Goal: Task Accomplishment & Management: Complete application form

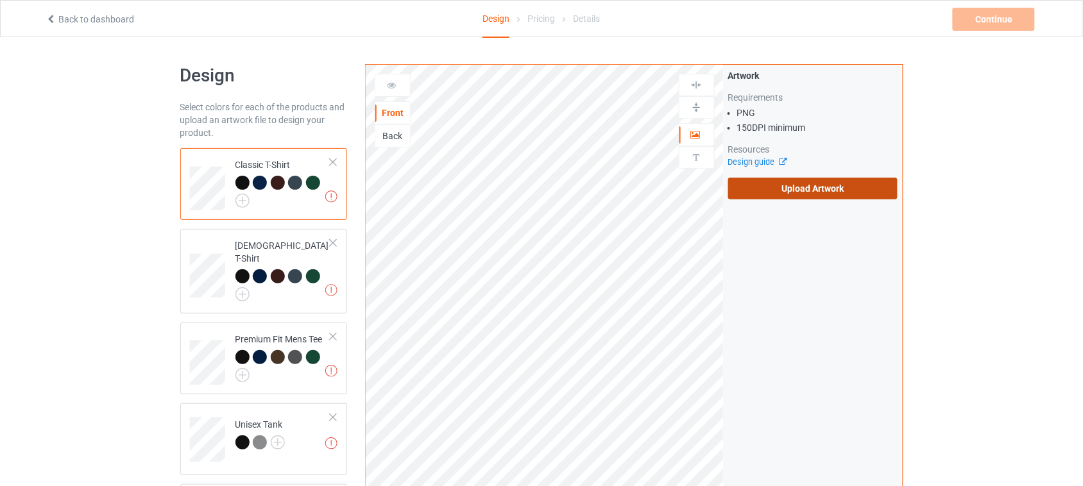
click at [791, 184] on label "Upload Artwork" at bounding box center [813, 189] width 170 height 22
click at [0, 0] on input "Upload Artwork" at bounding box center [0, 0] width 0 height 0
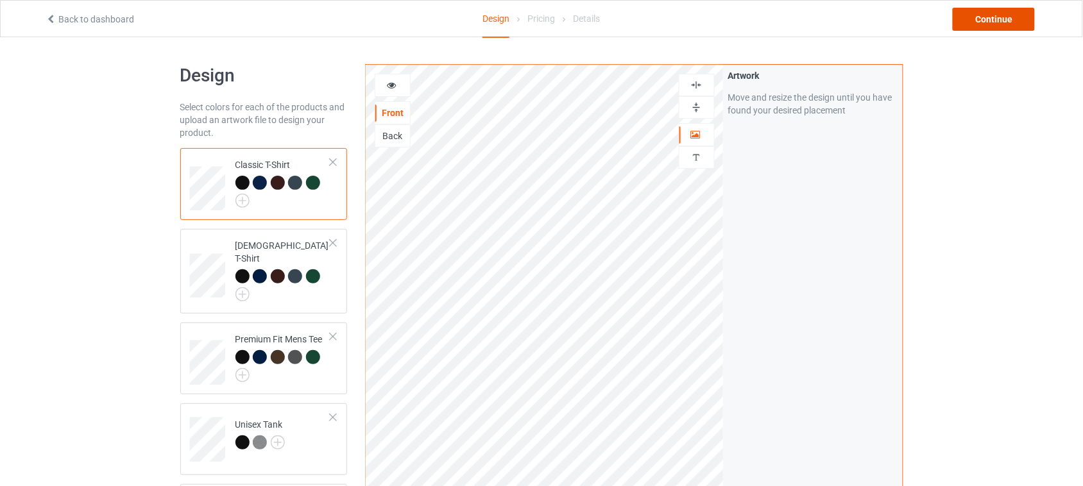
click at [1012, 17] on div "Continue" at bounding box center [994, 19] width 82 height 23
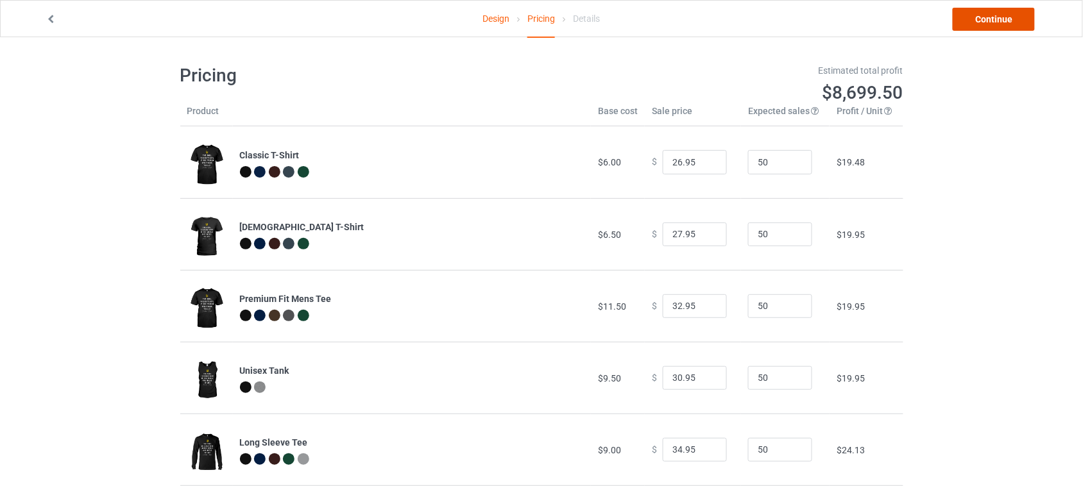
click at [990, 23] on link "Continue" at bounding box center [994, 19] width 82 height 23
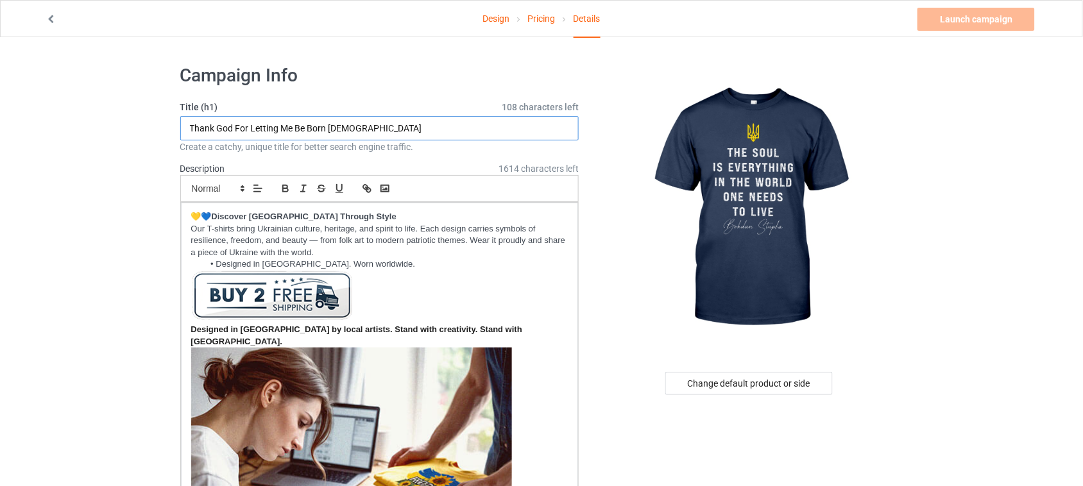
drag, startPoint x: 403, startPoint y: 123, endPoint x: 113, endPoint y: 123, distance: 290.1
click at [210, 130] on input "The soul Is Everything In The World One Needs To Live" at bounding box center [379, 128] width 399 height 24
drag, startPoint x: 209, startPoint y: 124, endPoint x: 277, endPoint y: 126, distance: 68.1
click at [277, 126] on input "The Soul Is Everything In The World One Needs To Live" at bounding box center [379, 128] width 399 height 24
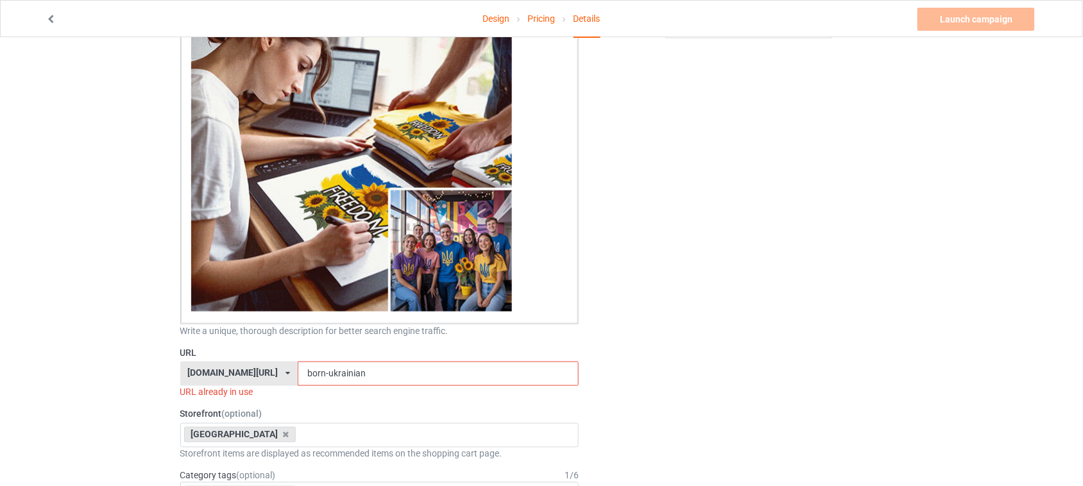
scroll to position [401, 0]
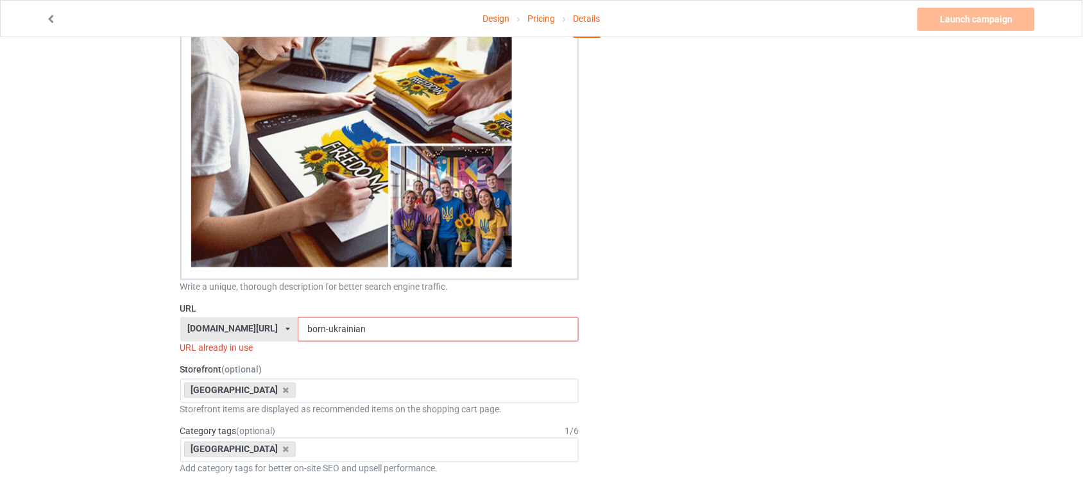
type input "The Soul Is Everything In The World One Needs To Live"
drag, startPoint x: 366, startPoint y: 319, endPoint x: 238, endPoint y: 319, distance: 127.7
click at [241, 319] on div "shirtenergy.com/ shirtenergy.com/ teechip.com/ 6273c5abfddeea00434bafb3 587d0d4…" at bounding box center [379, 330] width 399 height 24
paste input "Soul Is Everything"
click at [316, 318] on input "Soul Is Everything" at bounding box center [438, 330] width 281 height 24
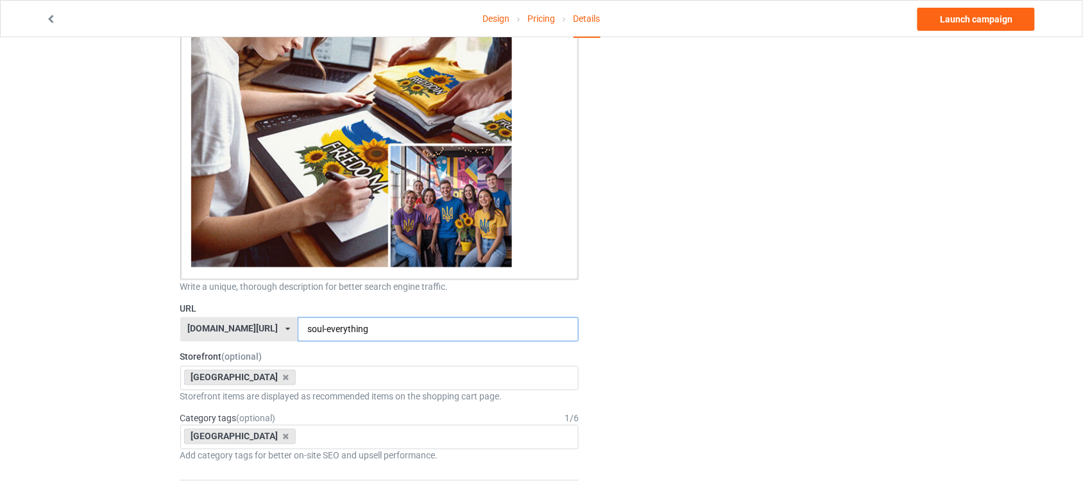
type input "soul-everything"
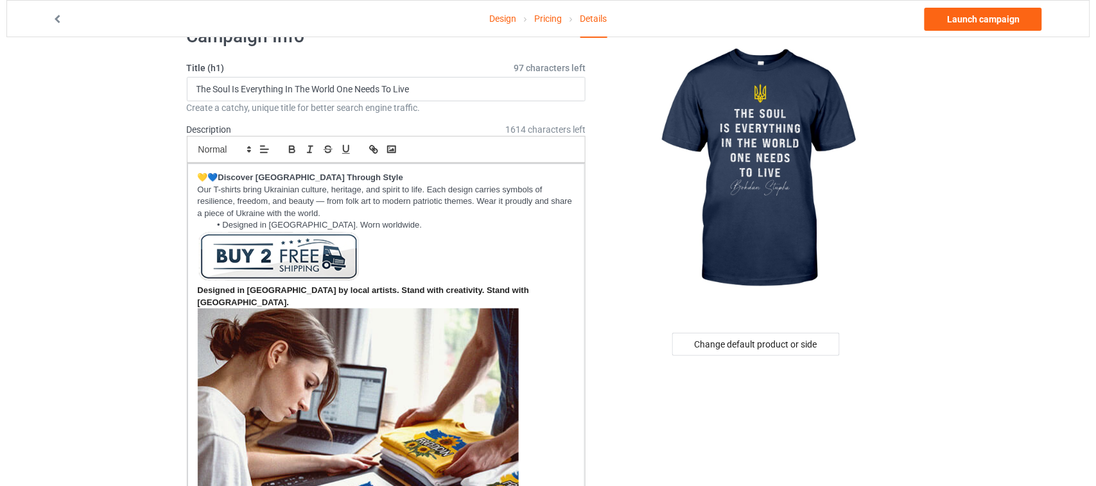
scroll to position [0, 0]
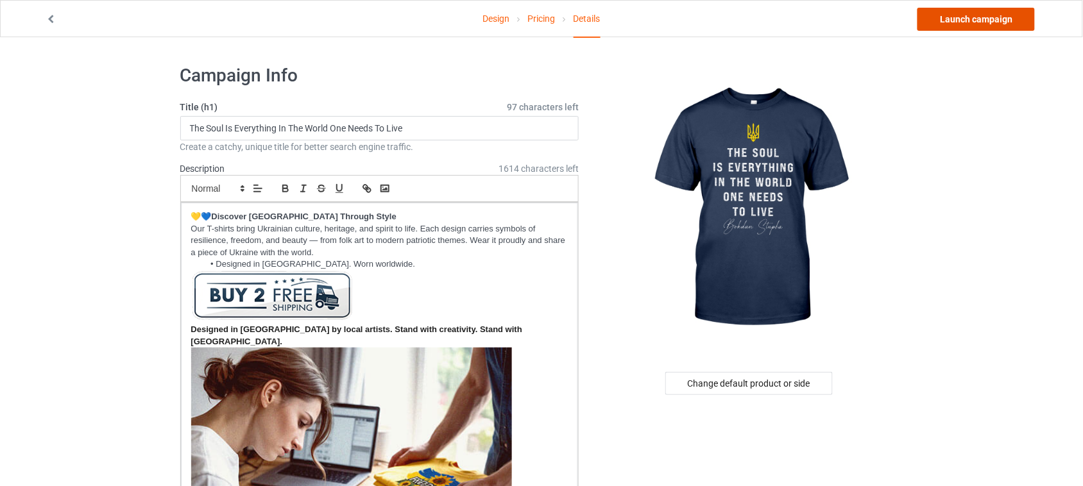
click at [988, 27] on link "Launch campaign" at bounding box center [976, 19] width 117 height 23
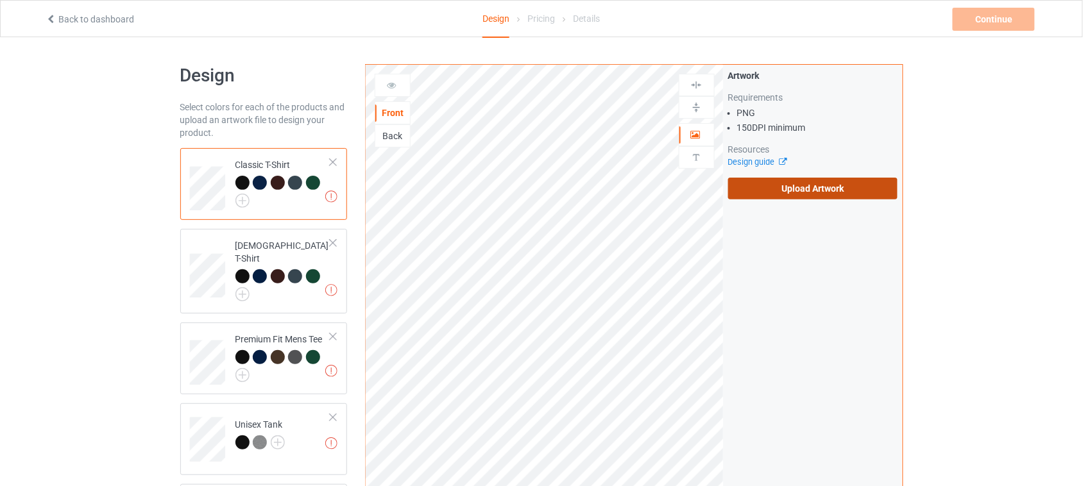
click at [831, 185] on label "Upload Artwork" at bounding box center [813, 189] width 170 height 22
click at [0, 0] on input "Upload Artwork" at bounding box center [0, 0] width 0 height 0
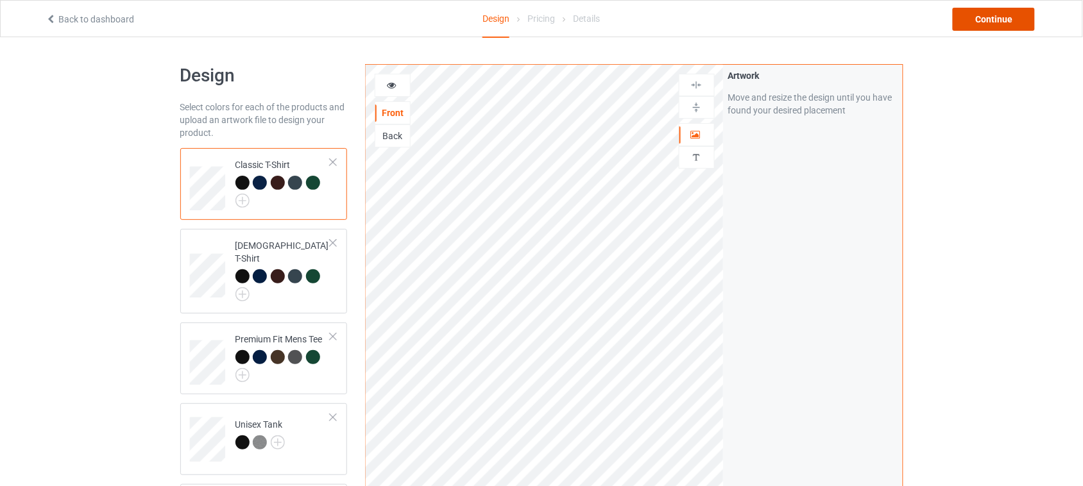
click at [999, 14] on div "Continue" at bounding box center [994, 19] width 82 height 23
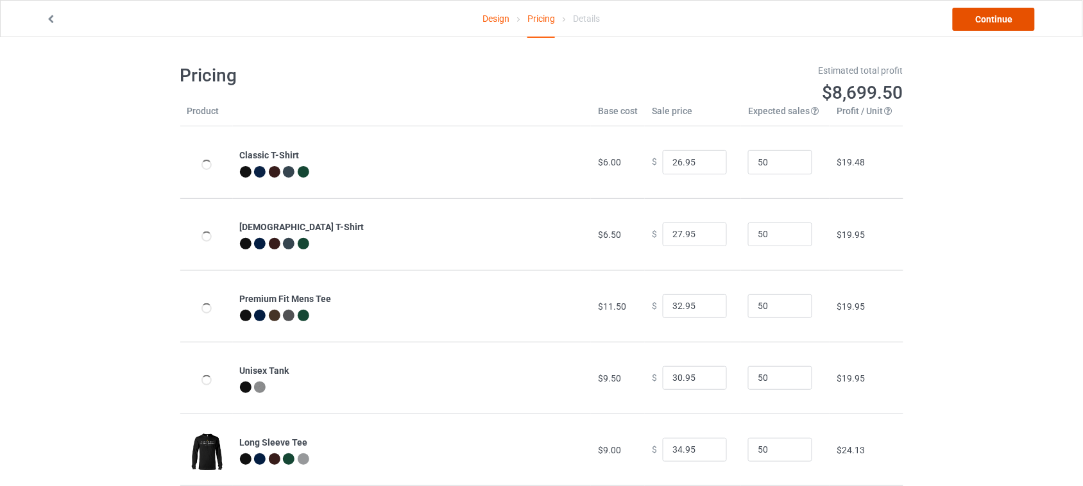
click at [994, 24] on link "Continue" at bounding box center [994, 19] width 82 height 23
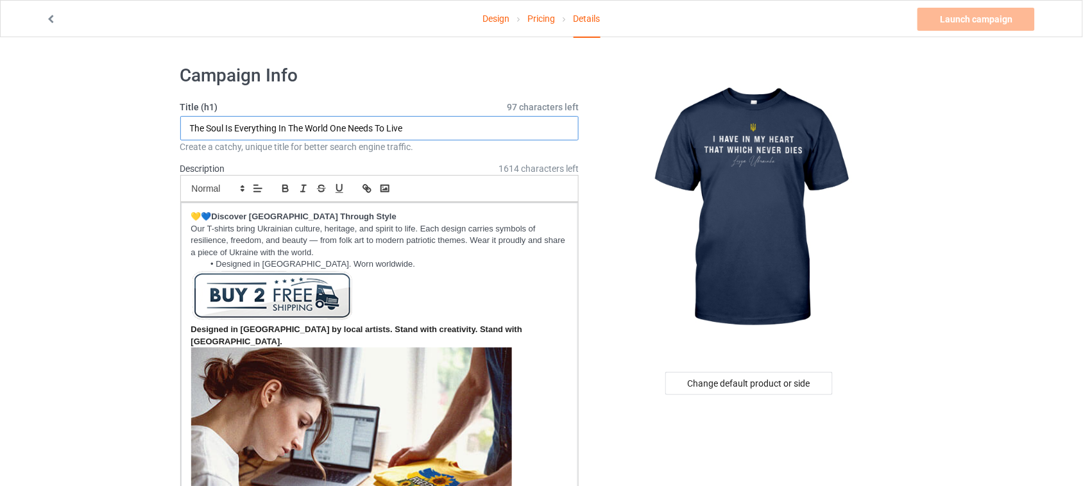
drag, startPoint x: 434, startPoint y: 129, endPoint x: 101, endPoint y: 125, distance: 333.1
drag, startPoint x: 314, startPoint y: 127, endPoint x: 385, endPoint y: 126, distance: 70.6
click at [385, 126] on input "I Have In My Heart That Which Never Dies" at bounding box center [379, 128] width 399 height 24
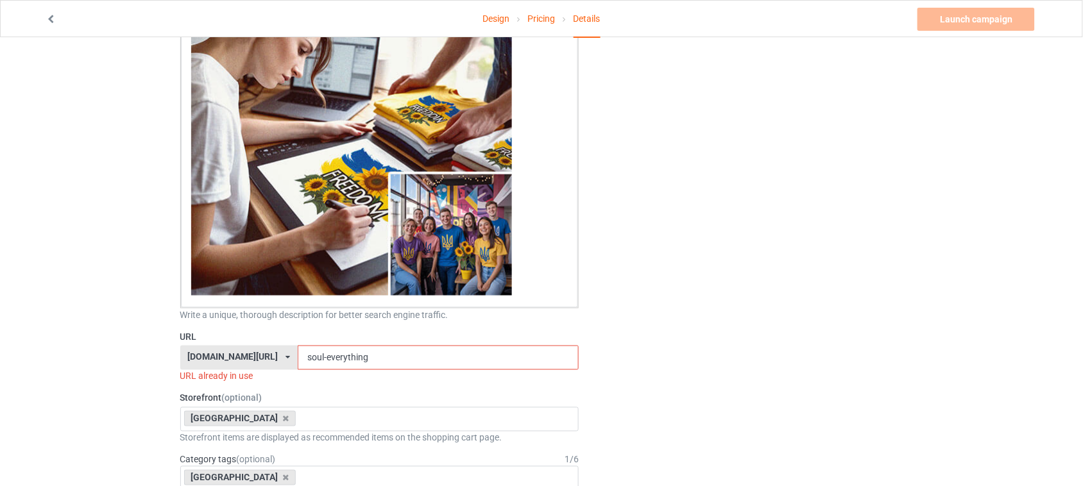
scroll to position [401, 0]
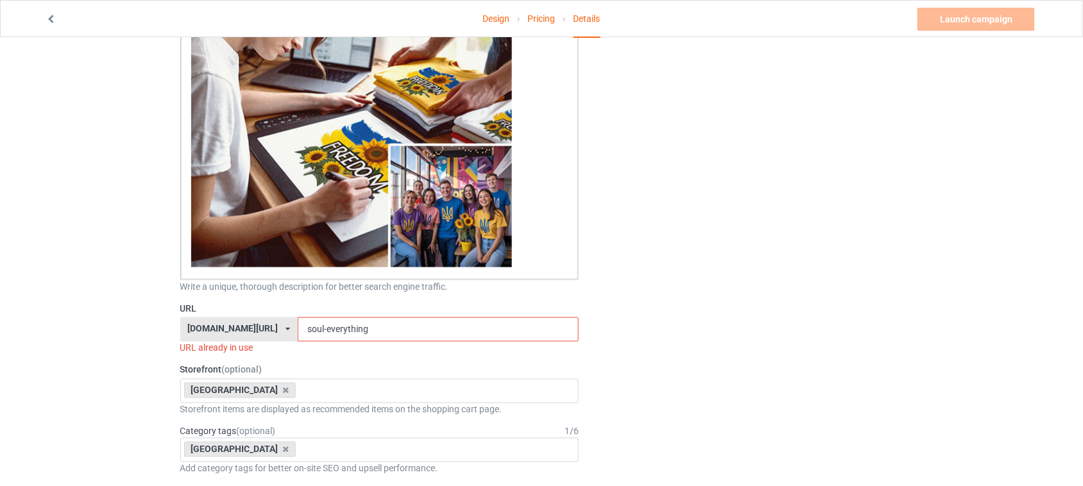
type input "I Have In My Heart That Which Never Dies"
drag, startPoint x: 376, startPoint y: 322, endPoint x: 254, endPoint y: 319, distance: 122.0
click at [257, 319] on div "[DOMAIN_NAME][URL] [DOMAIN_NAME][URL] [DOMAIN_NAME][URL] 6273c5abfddeea00434baf…" at bounding box center [379, 330] width 399 height 24
paste input "Never Dies"
click at [298, 318] on input "Never Dies" at bounding box center [438, 330] width 281 height 24
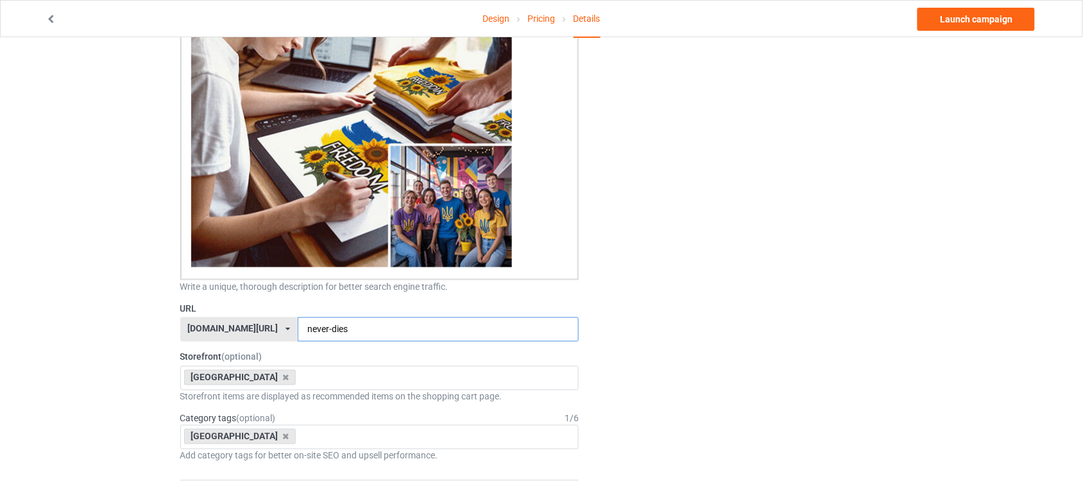
click at [422, 321] on input "never-dies" at bounding box center [438, 330] width 281 height 24
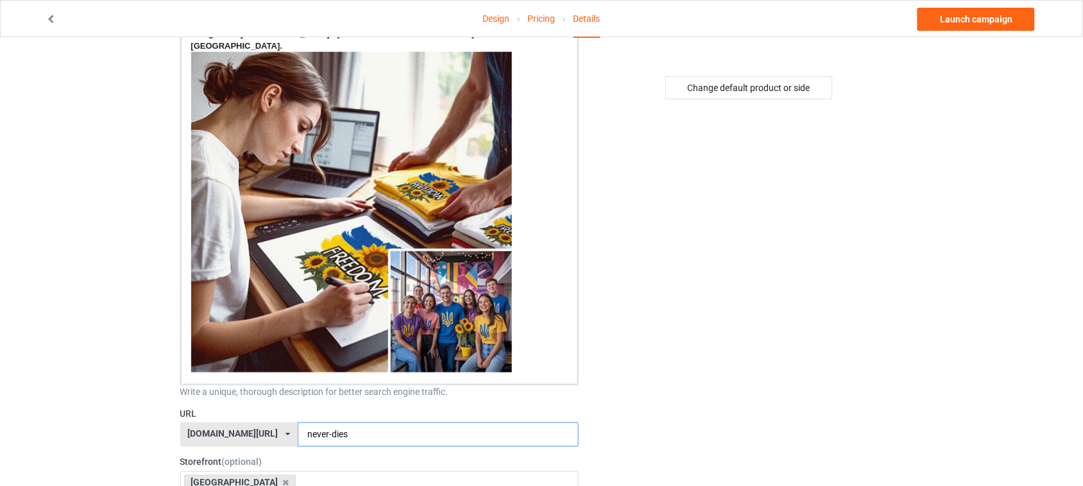
scroll to position [160, 0]
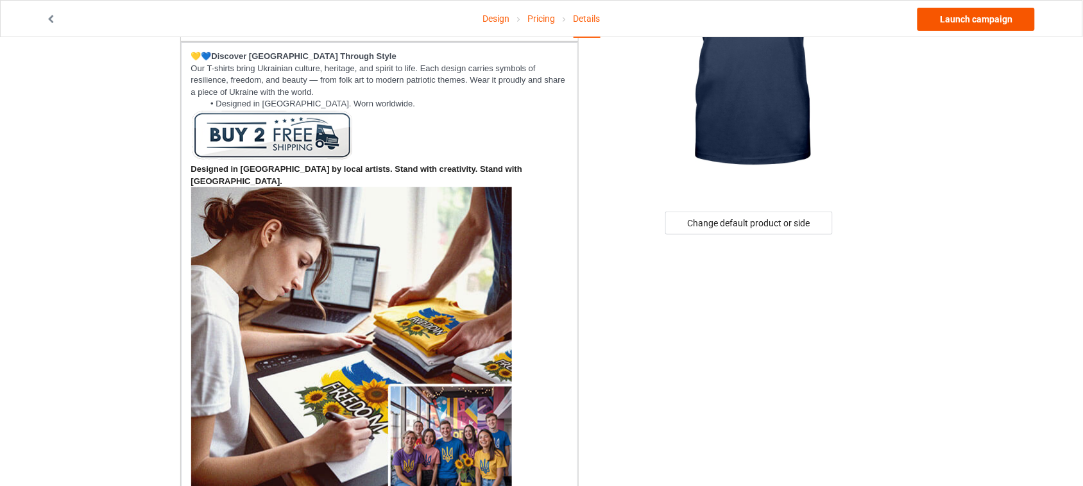
type input "never-dies"
click at [995, 22] on link "Launch campaign" at bounding box center [976, 19] width 117 height 23
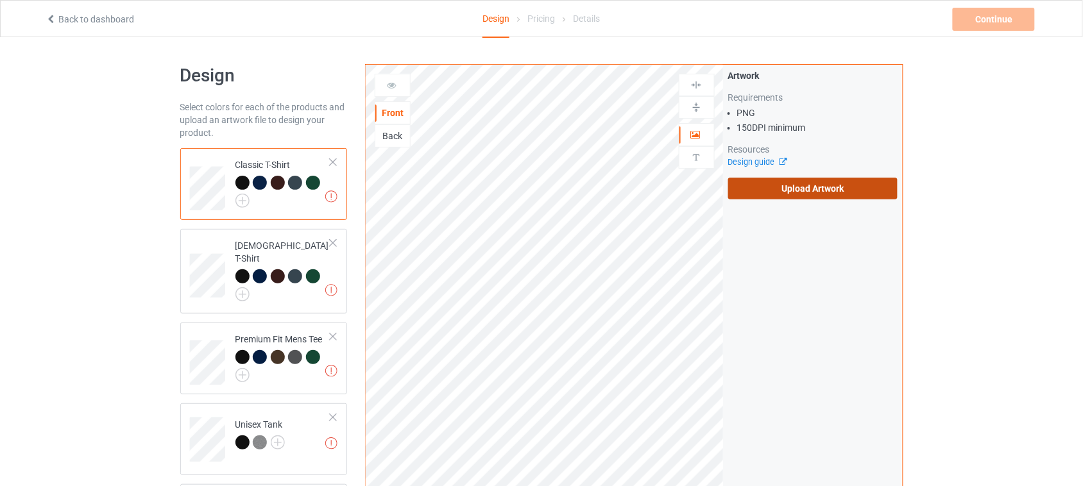
click at [807, 193] on label "Upload Artwork" at bounding box center [813, 189] width 170 height 22
click at [0, 0] on input "Upload Artwork" at bounding box center [0, 0] width 0 height 0
click at [787, 194] on label "Upload Artwork" at bounding box center [813, 189] width 170 height 22
click at [0, 0] on input "Upload Artwork" at bounding box center [0, 0] width 0 height 0
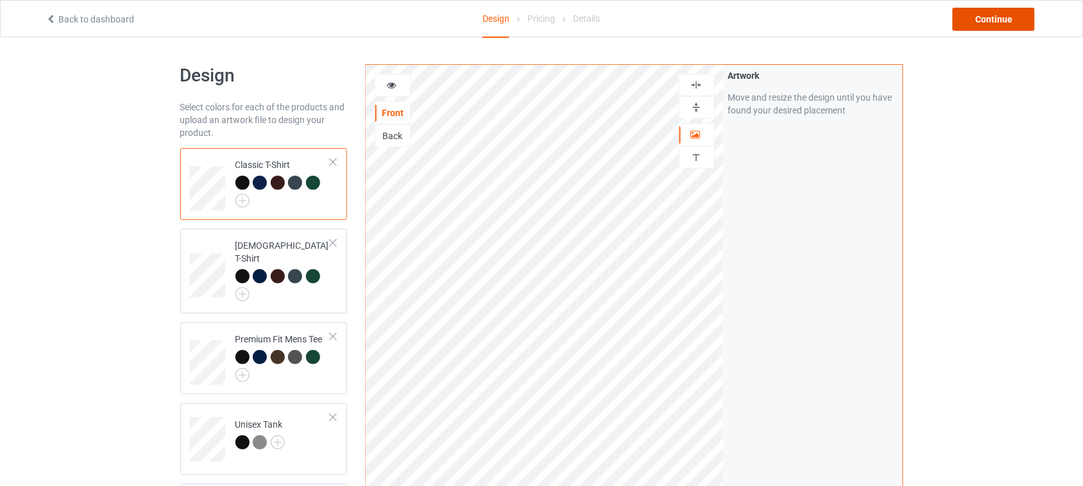
click at [989, 14] on div "Continue" at bounding box center [994, 19] width 82 height 23
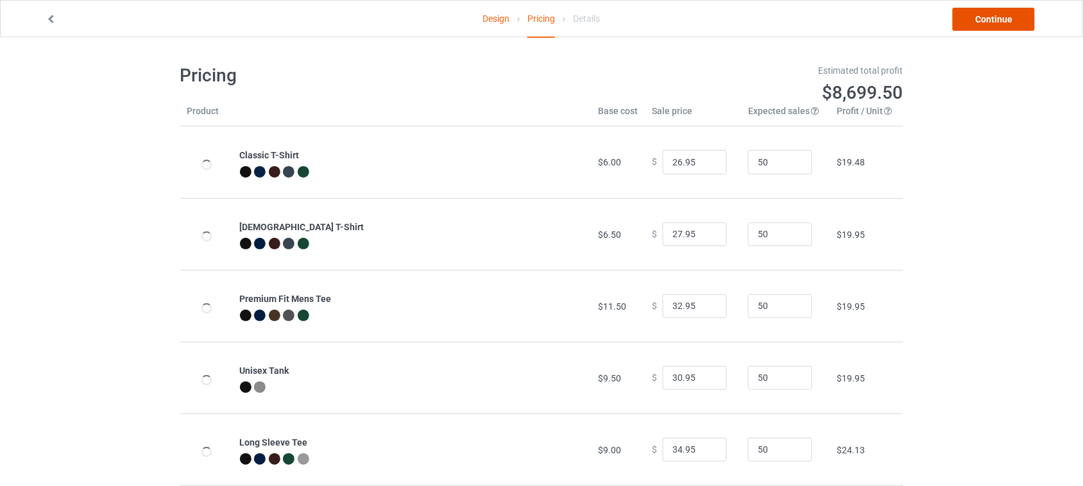
click at [990, 20] on link "Continue" at bounding box center [994, 19] width 82 height 23
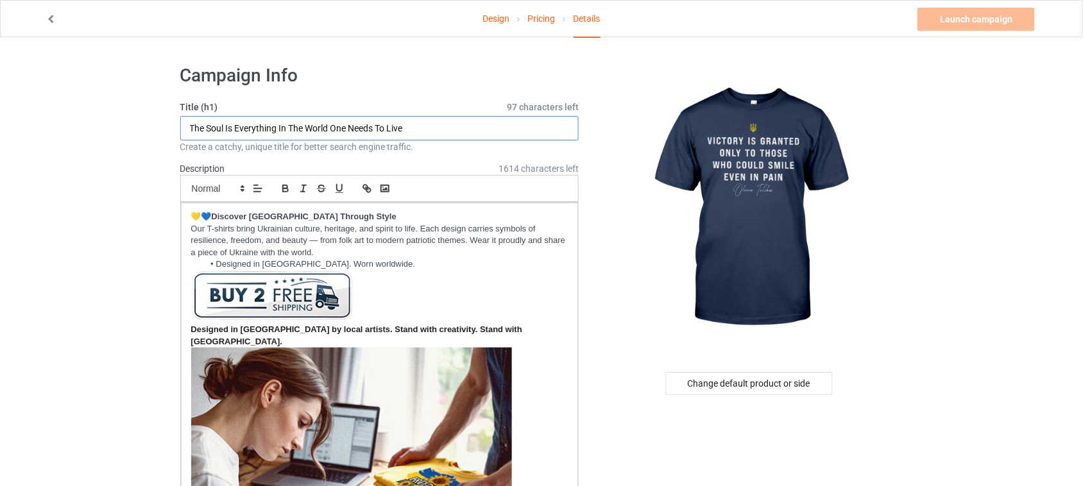
drag, startPoint x: 457, startPoint y: 126, endPoint x: 110, endPoint y: 126, distance: 346.6
drag, startPoint x: 258, startPoint y: 126, endPoint x: 151, endPoint y: 126, distance: 106.5
click at [258, 127] on input "Victory Is Granted Only To Those Who Could Smile Even In Pain" at bounding box center [379, 128] width 399 height 24
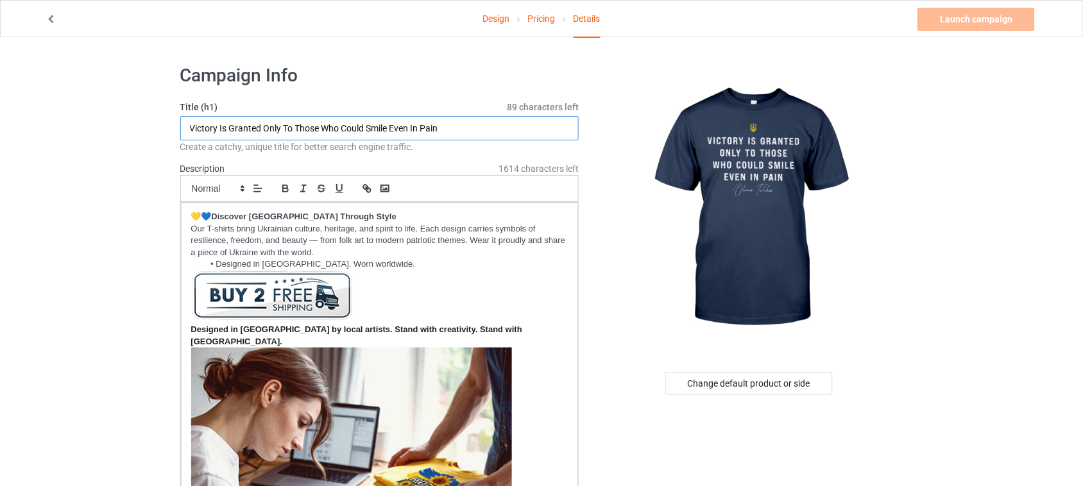
drag, startPoint x: 259, startPoint y: 127, endPoint x: 158, endPoint y: 130, distance: 100.8
type input "Victory Is Granted Only To Those Who Could Smile Even In Pain"
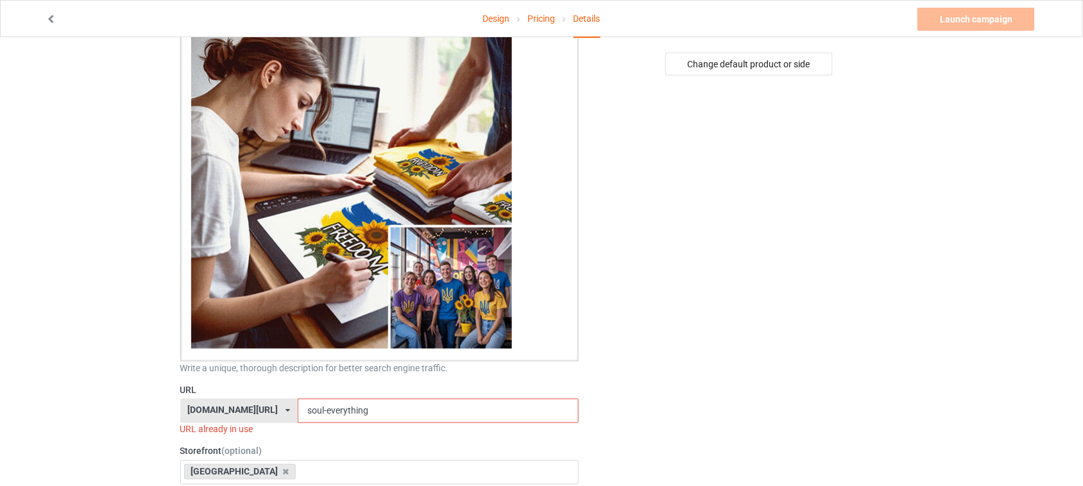
scroll to position [321, 0]
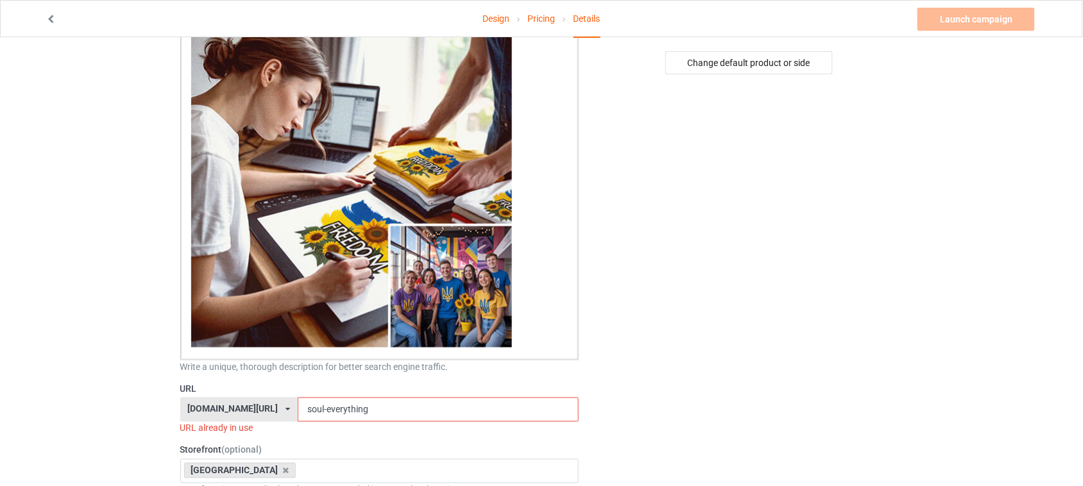
drag, startPoint x: 385, startPoint y: 401, endPoint x: 219, endPoint y: 402, distance: 166.2
click at [225, 402] on div "[DOMAIN_NAME][URL] [DOMAIN_NAME][URL] [DOMAIN_NAME][URL] 6273c5abfddeea00434baf…" at bounding box center [379, 410] width 399 height 24
paste input "Victory Is Granted"
click at [325, 399] on input "Victory Is Granted" at bounding box center [438, 410] width 281 height 24
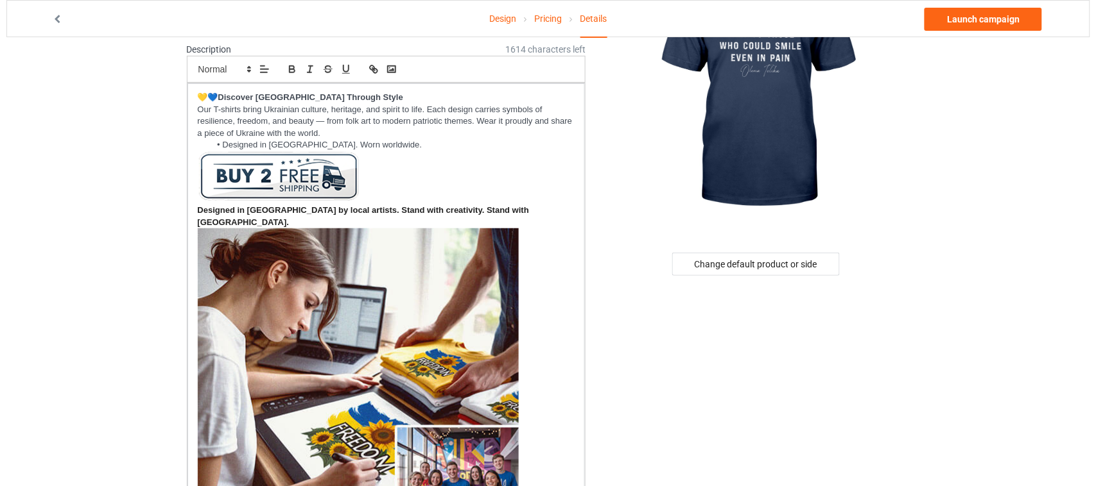
scroll to position [0, 0]
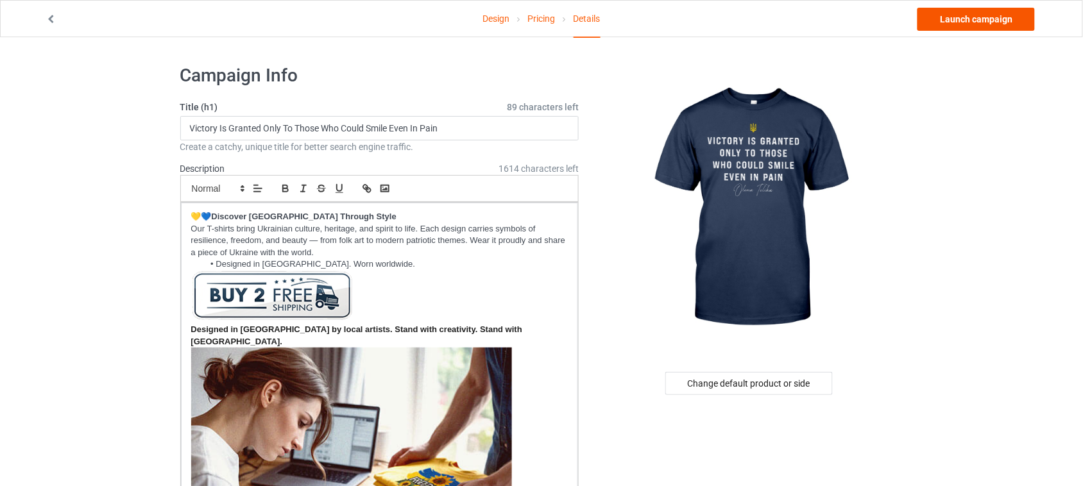
type input "victory-granted"
click at [979, 24] on link "Launch campaign" at bounding box center [976, 19] width 117 height 23
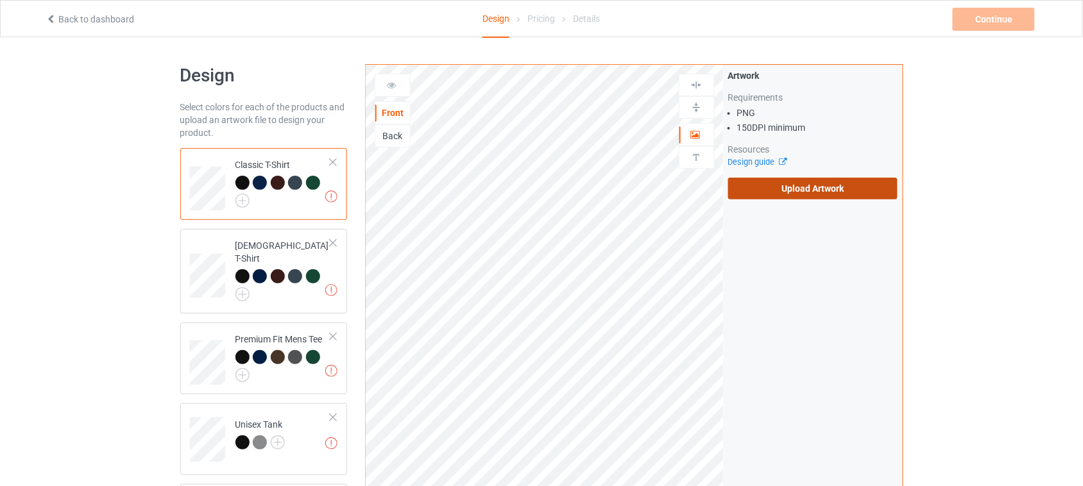
click at [796, 189] on label "Upload Artwork" at bounding box center [813, 189] width 170 height 22
click at [0, 0] on input "Upload Artwork" at bounding box center [0, 0] width 0 height 0
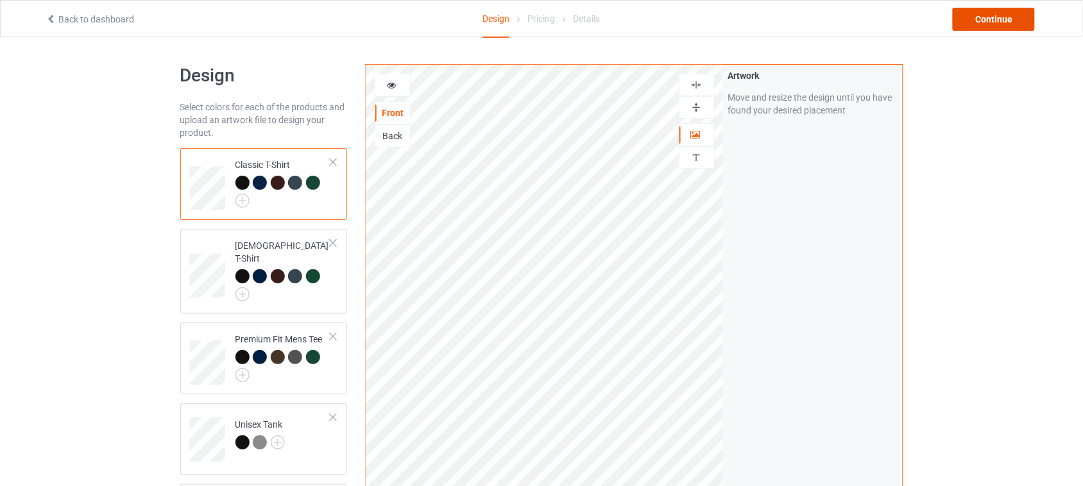
click at [997, 24] on div "Continue" at bounding box center [994, 19] width 82 height 23
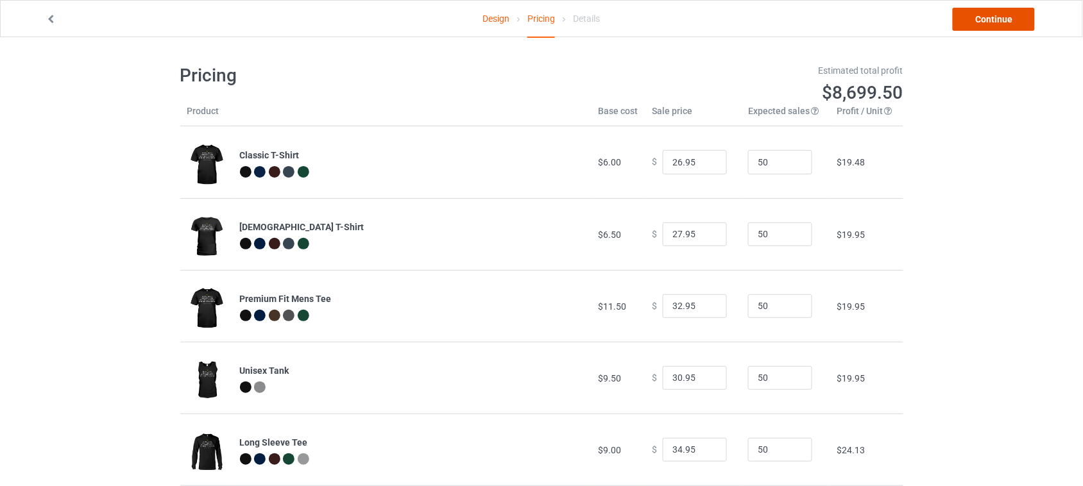
click at [998, 22] on link "Continue" at bounding box center [994, 19] width 82 height 23
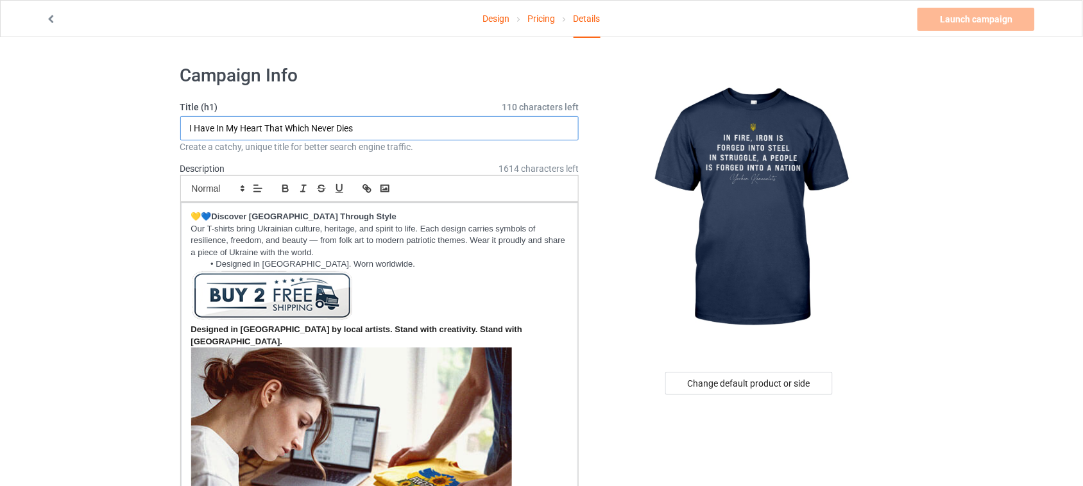
drag, startPoint x: 386, startPoint y: 126, endPoint x: 0, endPoint y: 126, distance: 386.4
type input "In Fire Iron Is Forged Into Steel"
drag, startPoint x: 232, startPoint y: 128, endPoint x: 200, endPoint y: 127, distance: 31.5
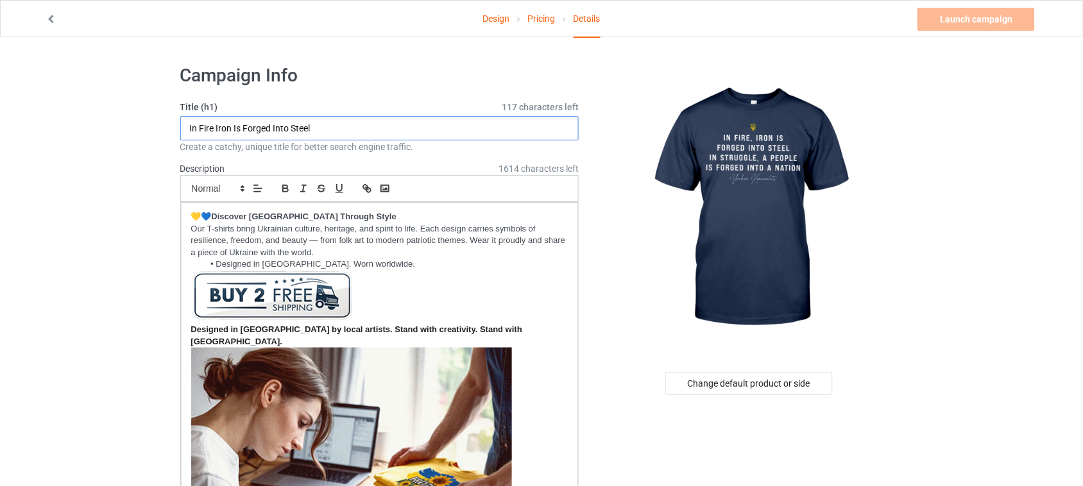
click at [200, 127] on input "In Fire Iron Is Forged Into Steel" at bounding box center [379, 128] width 399 height 24
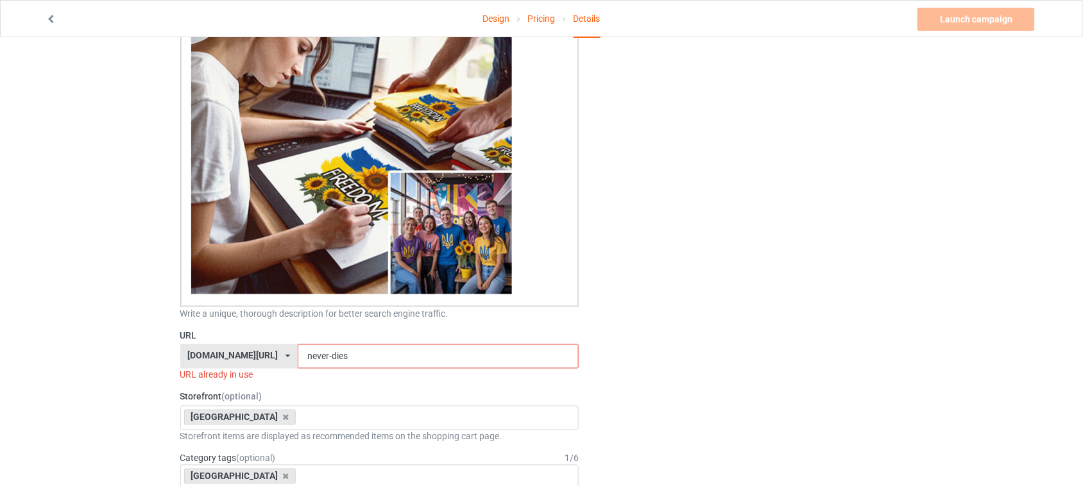
scroll to position [401, 0]
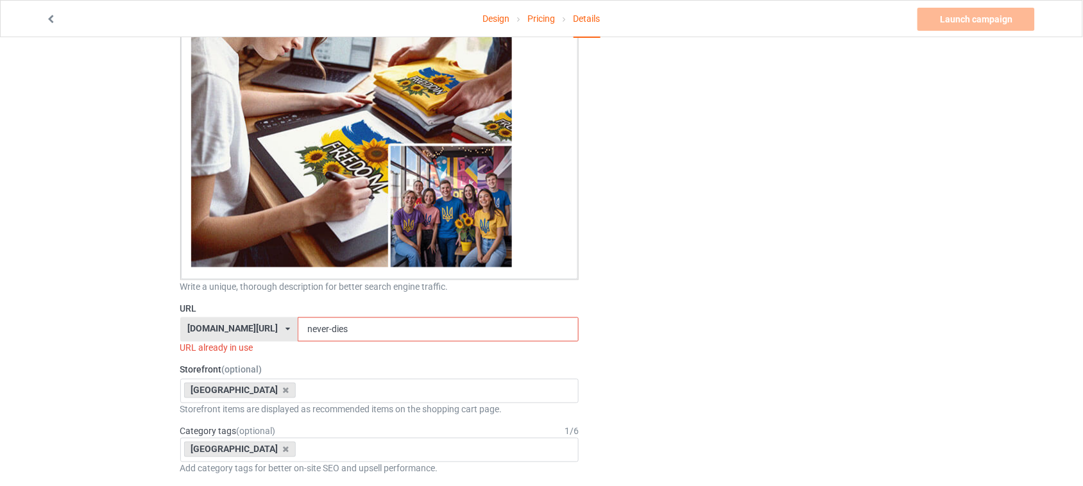
drag, startPoint x: 343, startPoint y: 316, endPoint x: 219, endPoint y: 316, distance: 124.5
click at [223, 318] on div "shirtenergy.com/ shirtenergy.com/ teechip.com/ 6273c5abfddeea00434bafb3 587d0d4…" at bounding box center [379, 330] width 399 height 24
paste input "Fire Iron"
click at [303, 318] on input "Fire Iron" at bounding box center [438, 330] width 281 height 24
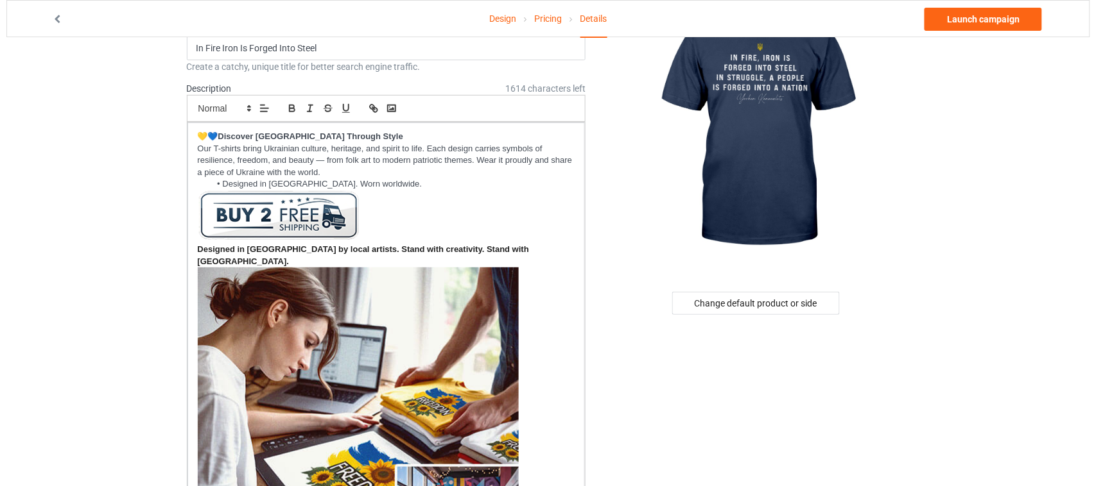
scroll to position [0, 0]
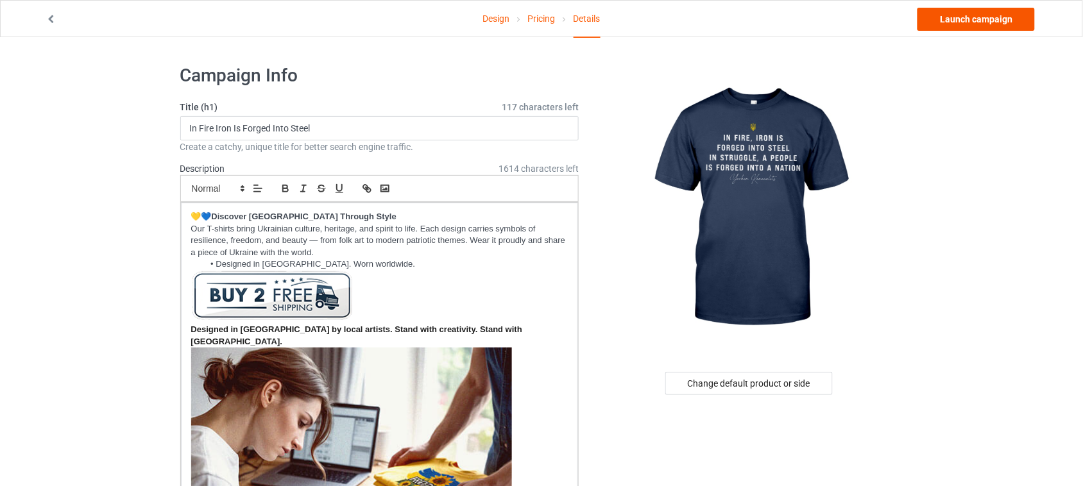
type input "fire-Iron"
click at [973, 24] on link "Launch campaign" at bounding box center [976, 19] width 117 height 23
